Goal: Find specific page/section: Locate item on page

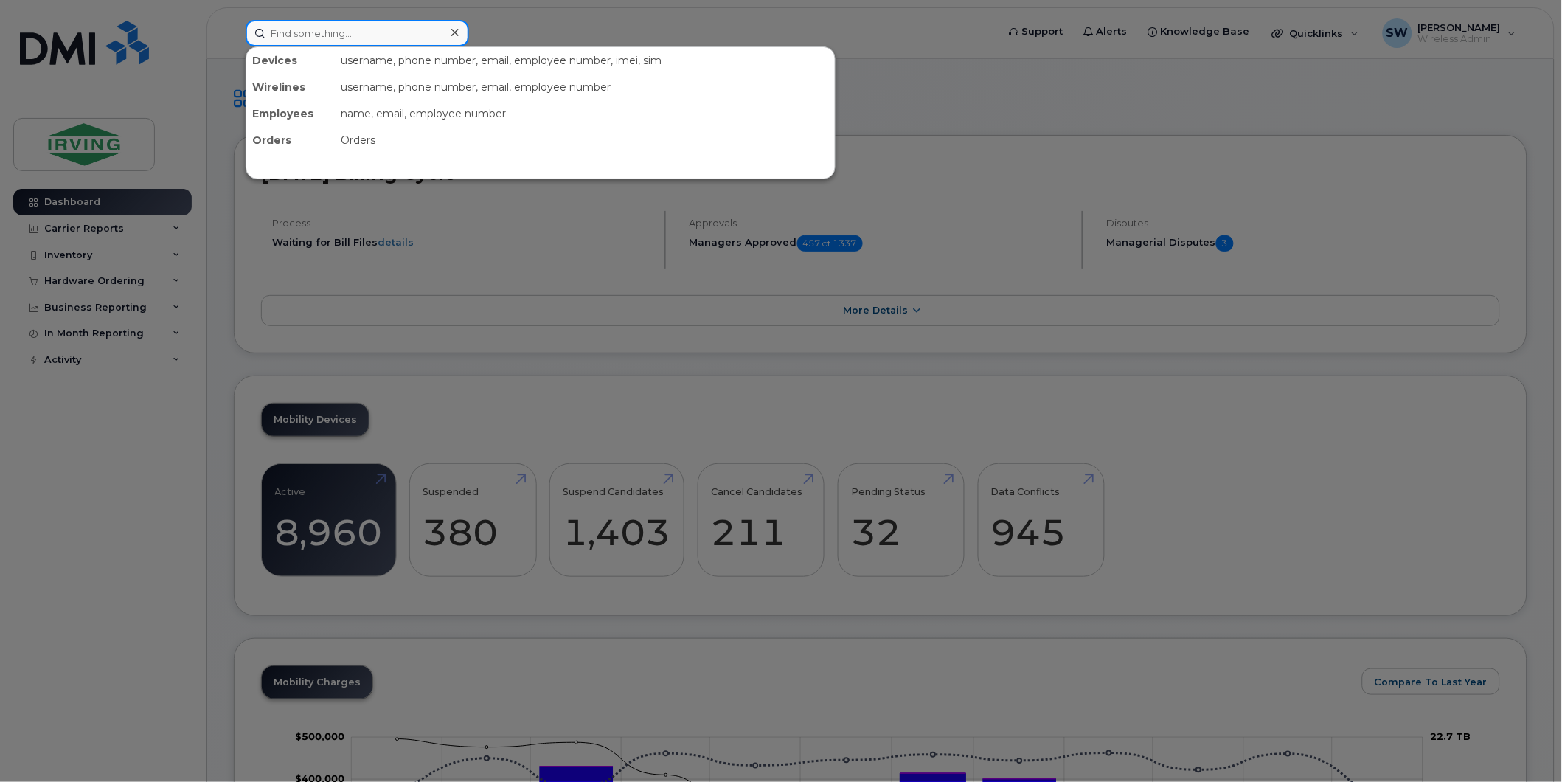
click at [325, 37] on input at bounding box center [358, 33] width 224 height 27
paste input "5063894574"
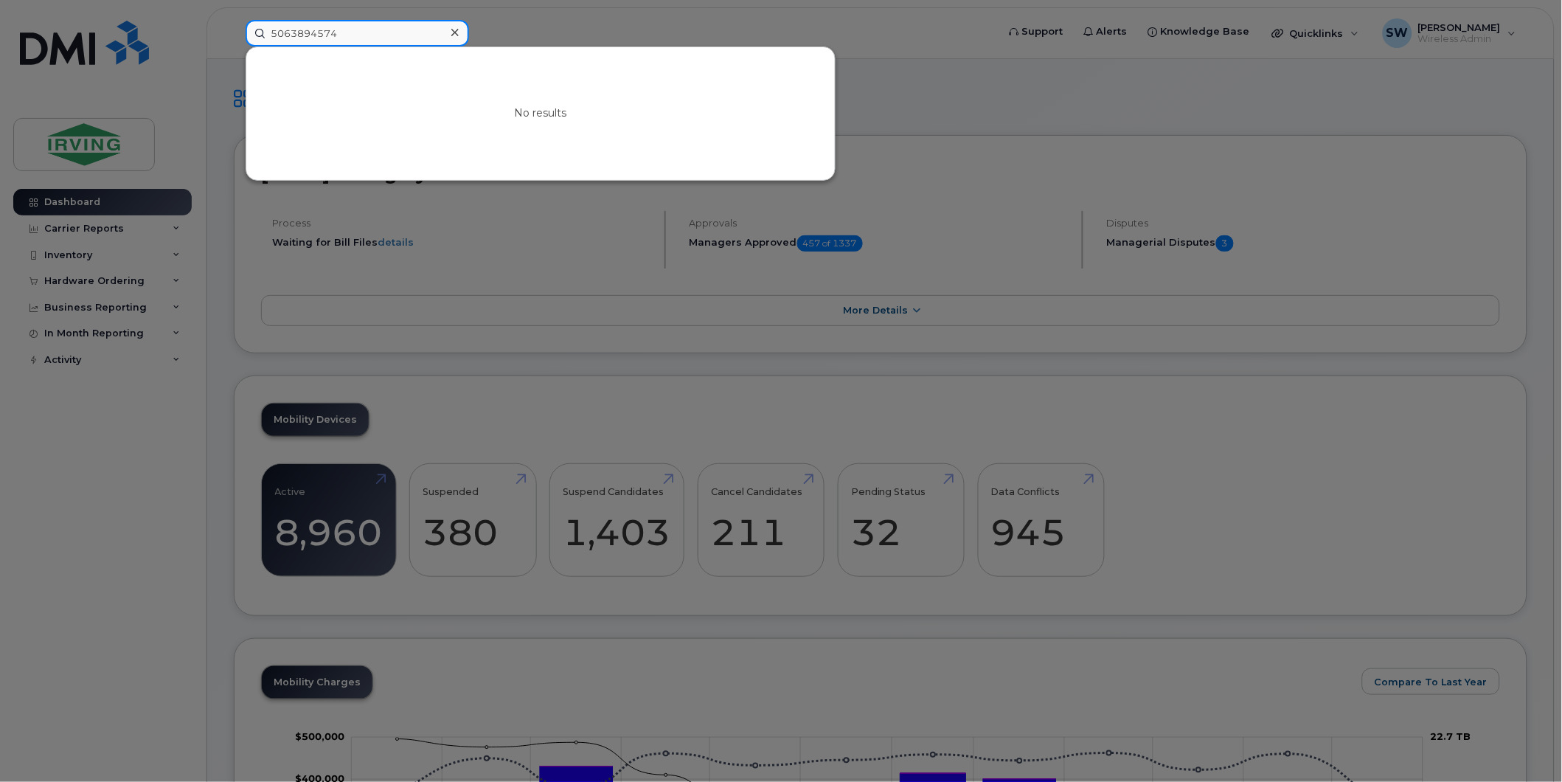
click at [355, 38] on input "5063894574" at bounding box center [358, 33] width 224 height 27
drag, startPoint x: 355, startPoint y: 38, endPoint x: 152, endPoint y: 38, distance: 202.9
click at [234, 38] on div "5063894574 No results" at bounding box center [617, 33] width 766 height 27
paste input "7823240169"
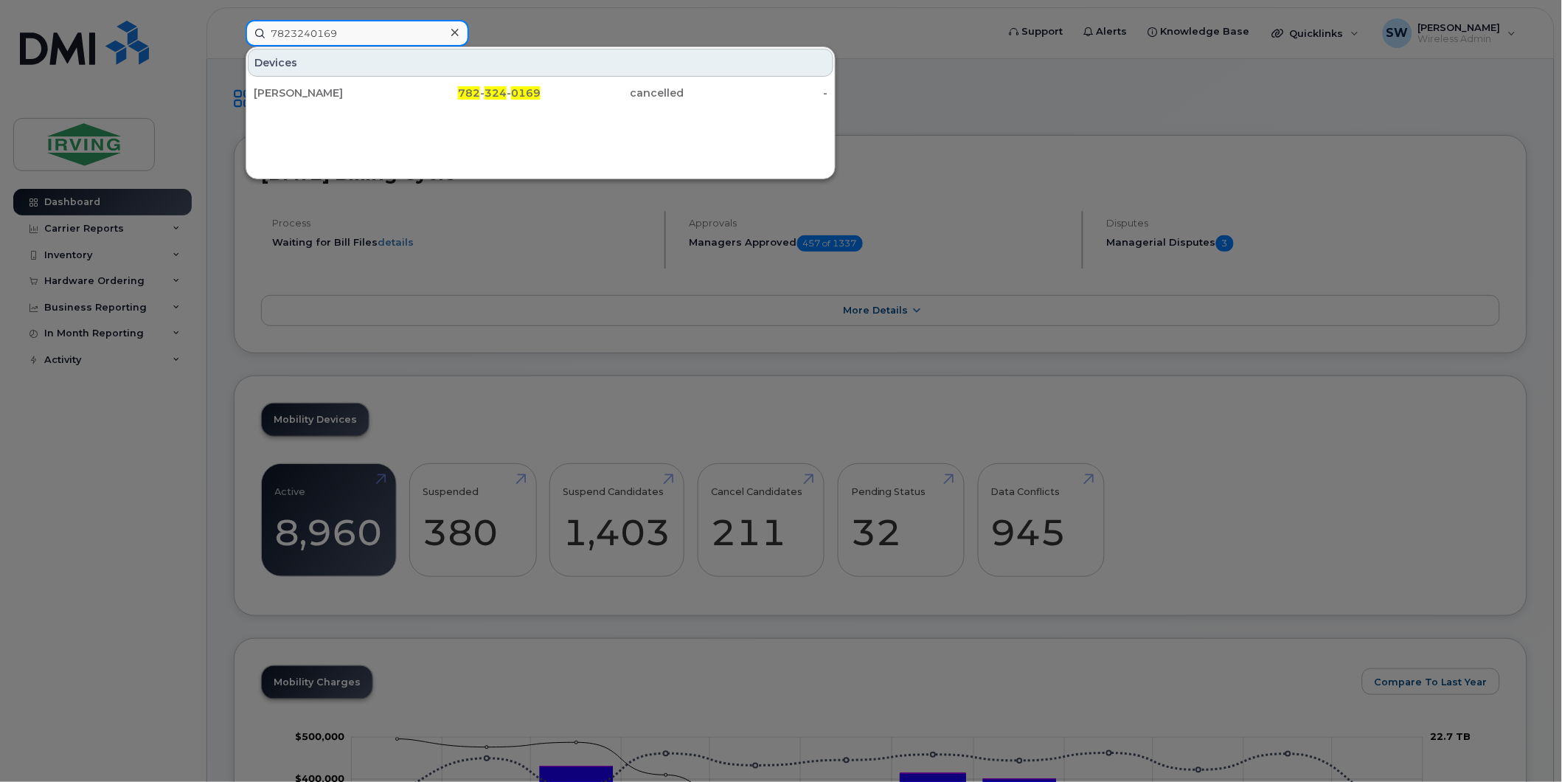
click at [342, 41] on input "7823240169" at bounding box center [358, 33] width 224 height 27
drag, startPoint x: 352, startPoint y: 35, endPoint x: 212, endPoint y: 35, distance: 140.2
click at [234, 35] on div "7823240169 Devices [PERSON_NAME] 782 - 324 - 0169 cancelled -" at bounding box center [617, 33] width 766 height 27
paste input "4461124"
drag, startPoint x: 367, startPoint y: 31, endPoint x: 229, endPoint y: 31, distance: 137.9
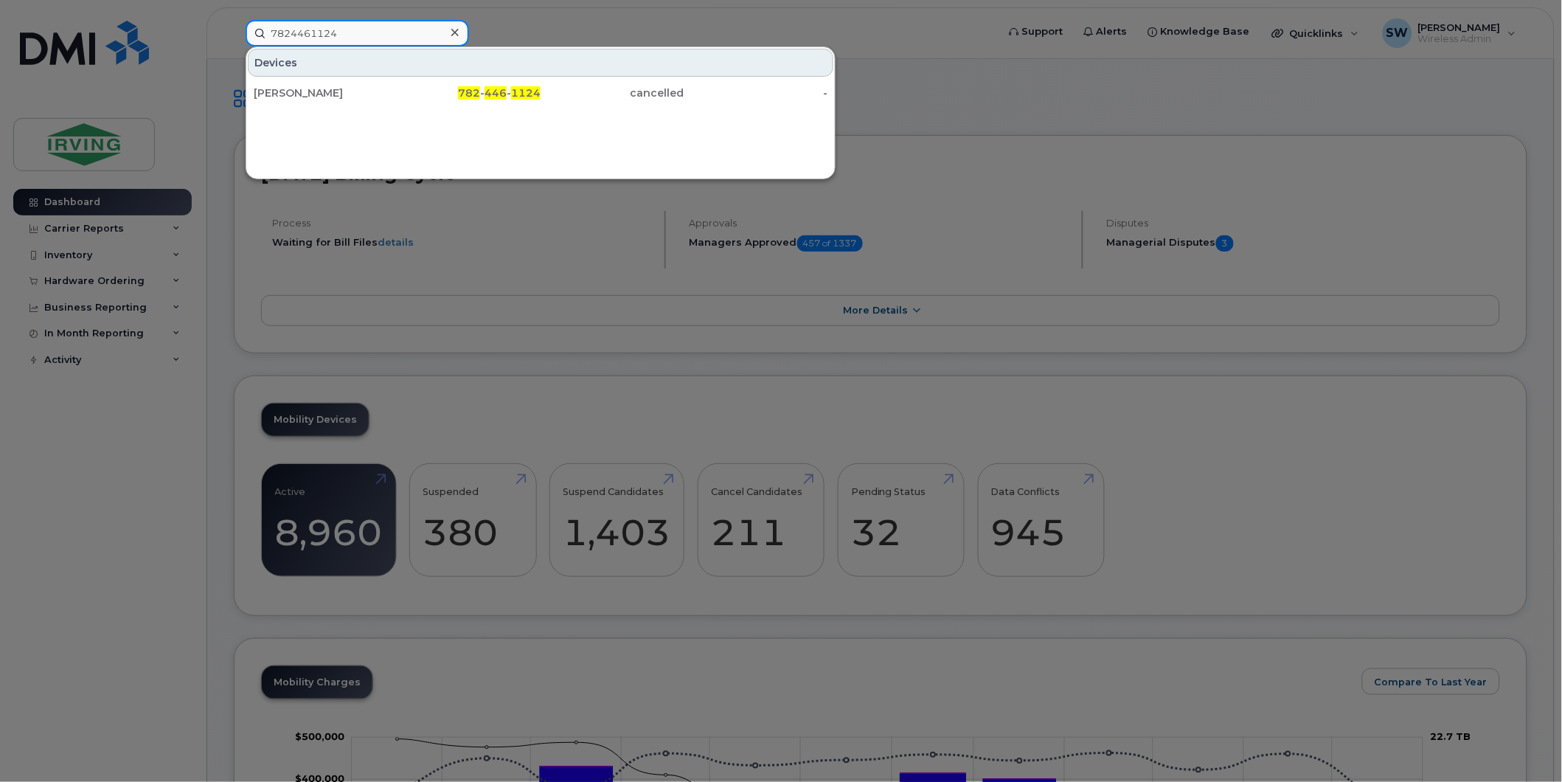
click at [234, 31] on div "7824461124 Devices [PERSON_NAME] 782 - 446 - 1124 cancelled -" at bounding box center [617, 33] width 766 height 27
paste input "506650544"
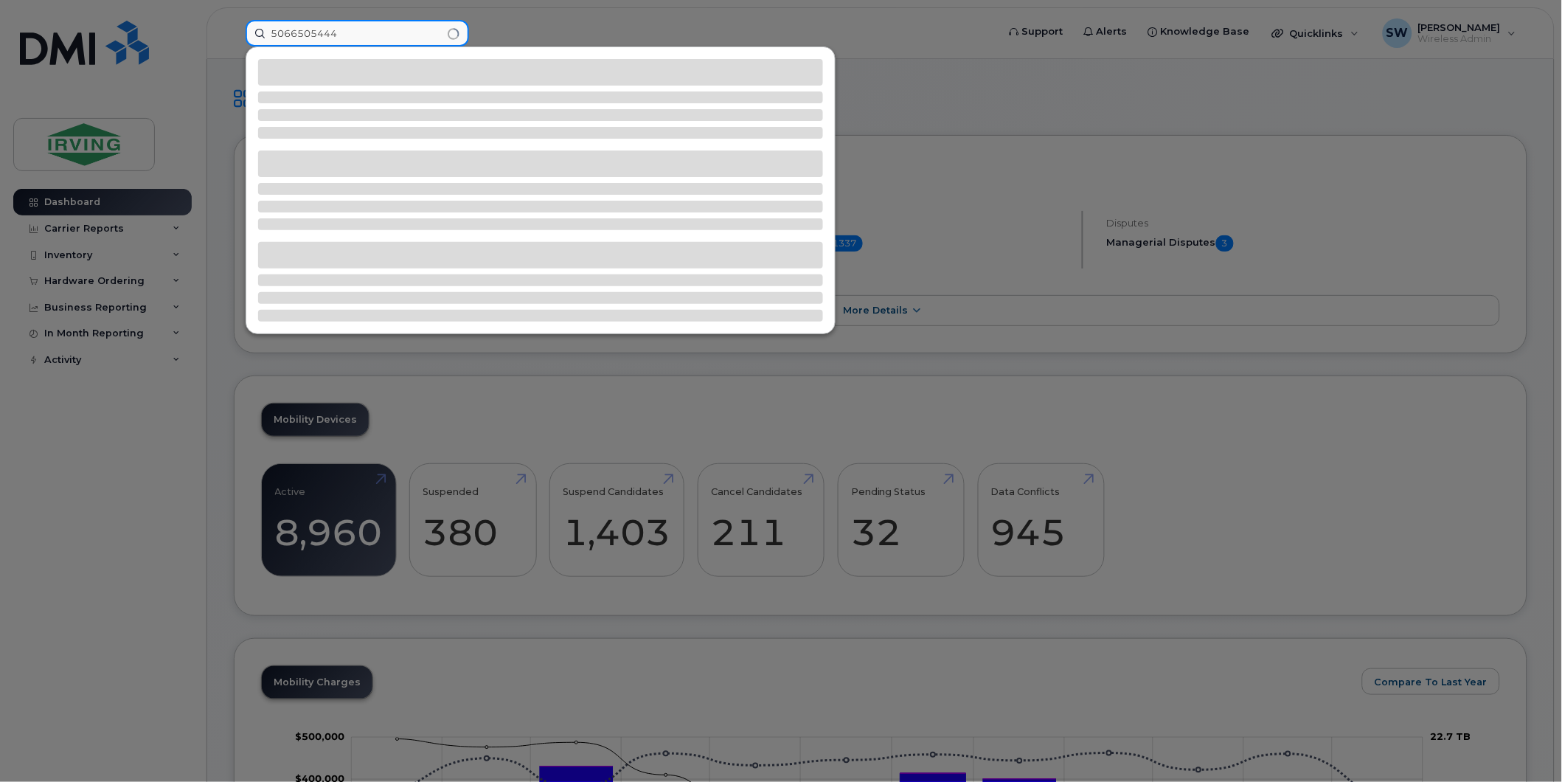
type input "5066505444"
